Goal: Task Accomplishment & Management: Use online tool/utility

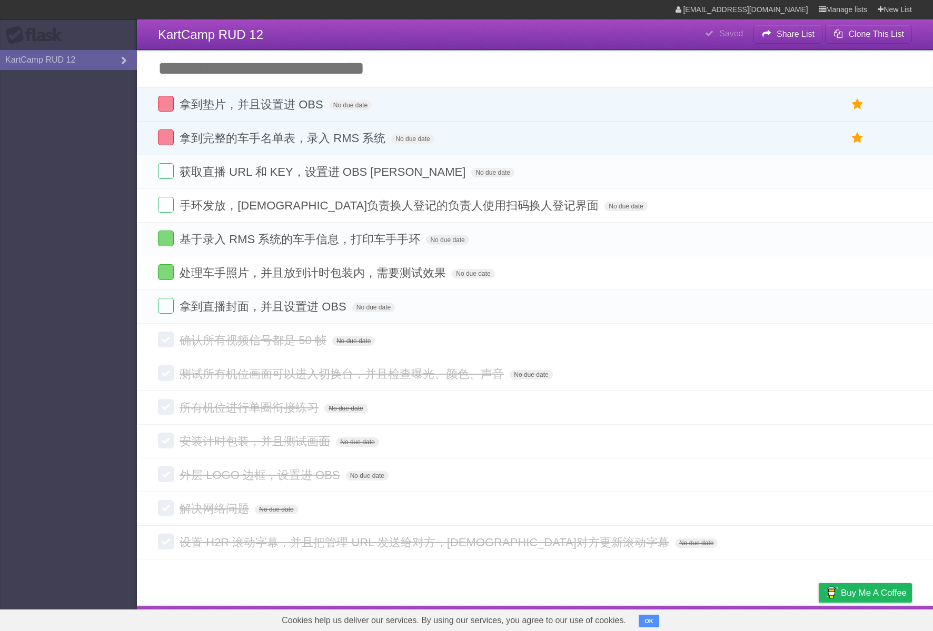
click at [445, 21] on header "**********" at bounding box center [535, 34] width 796 height 31
click at [171, 309] on label at bounding box center [166, 306] width 16 height 16
click at [68, 313] on aside "Flask KartCamp RUD 12" at bounding box center [68, 315] width 137 height 631
click at [61, 223] on aside "Flask KartCamp RUD 12" at bounding box center [68, 315] width 137 height 631
click at [169, 280] on label at bounding box center [166, 272] width 16 height 16
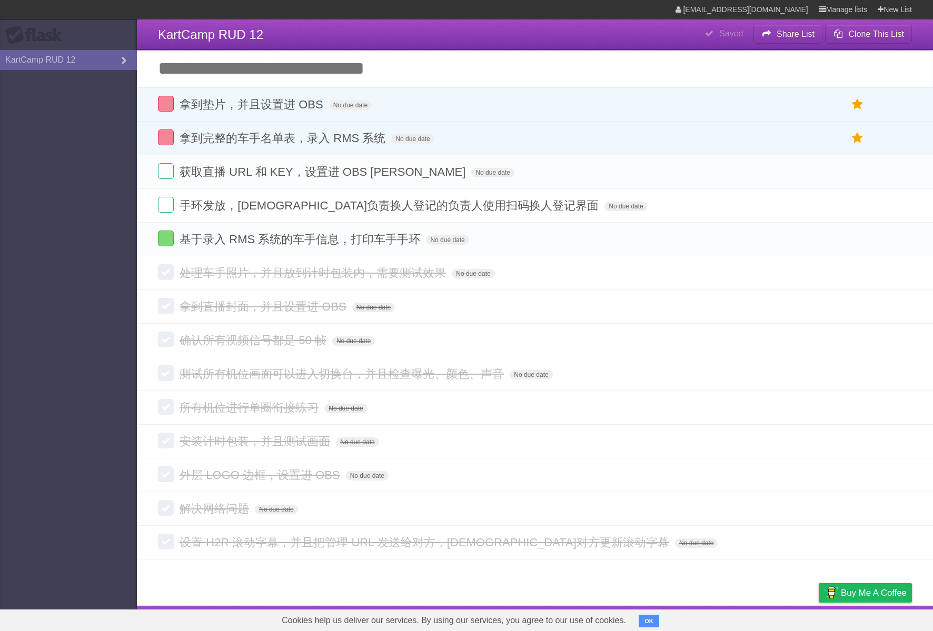
click at [63, 289] on aside "Flask KartCamp RUD 12" at bounding box center [68, 315] width 137 height 631
click at [89, 309] on aside "Flask KartCamp RUD 12" at bounding box center [68, 315] width 137 height 631
click at [165, 143] on label at bounding box center [166, 138] width 16 height 16
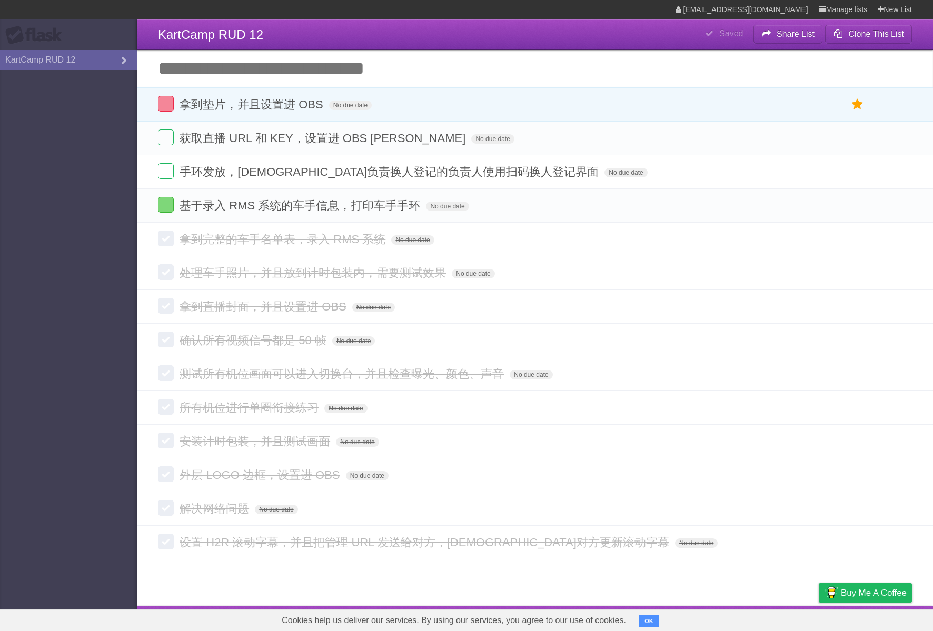
click at [345, 22] on header "**********" at bounding box center [535, 34] width 796 height 31
click at [507, 25] on header "**********" at bounding box center [535, 34] width 796 height 31
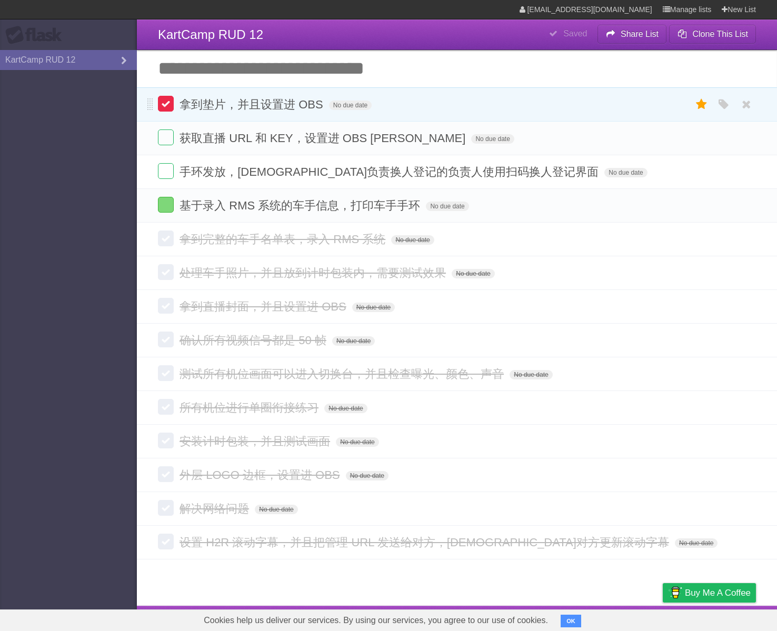
click at [172, 110] on label at bounding box center [166, 104] width 16 height 16
click at [85, 247] on aside "Flask KartCamp RUD 12" at bounding box center [68, 315] width 137 height 631
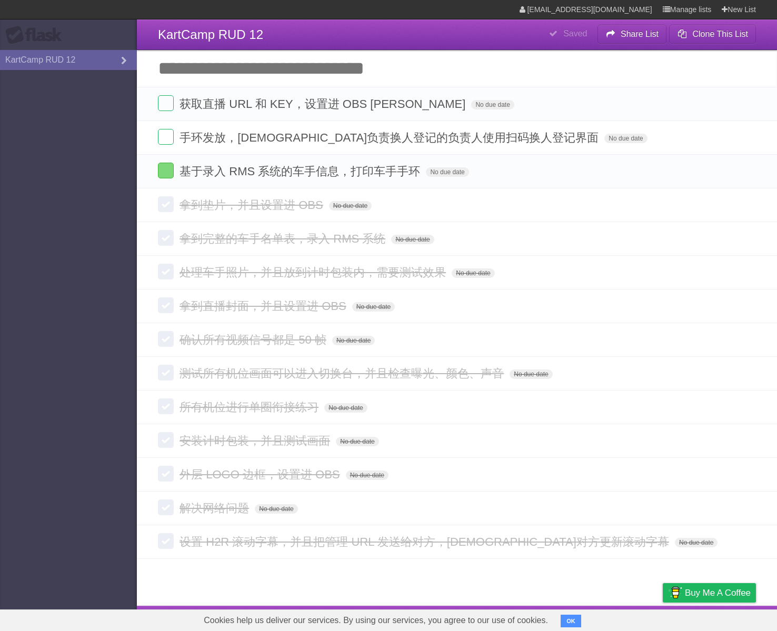
click at [87, 222] on aside "Flask KartCamp RUD 12" at bounding box center [68, 315] width 137 height 631
click at [102, 193] on aside "Flask KartCamp RUD 12" at bounding box center [68, 315] width 137 height 631
click at [170, 177] on label at bounding box center [166, 171] width 16 height 16
click at [82, 272] on aside "Flask KartCamp RUD 12" at bounding box center [68, 315] width 137 height 631
click at [78, 242] on aside "Flask KartCamp RUD 12" at bounding box center [68, 315] width 137 height 631
